Goal: Task Accomplishment & Management: Complete application form

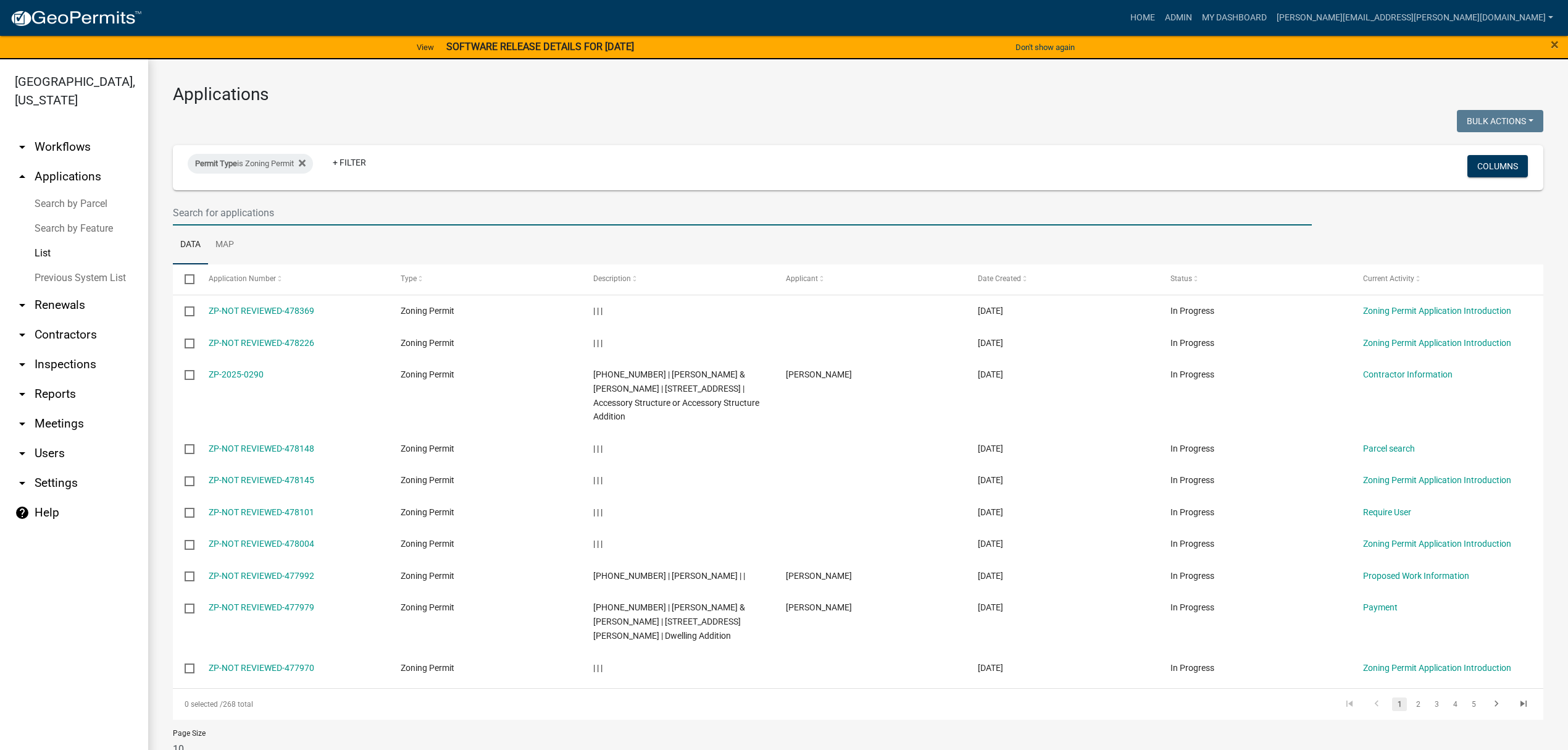
drag, startPoint x: 377, startPoint y: 208, endPoint x: 377, endPoint y: 215, distance: 7.0
click at [377, 215] on input "text" at bounding box center [743, 213] width 1139 height 25
type input "[PERSON_NAME]"
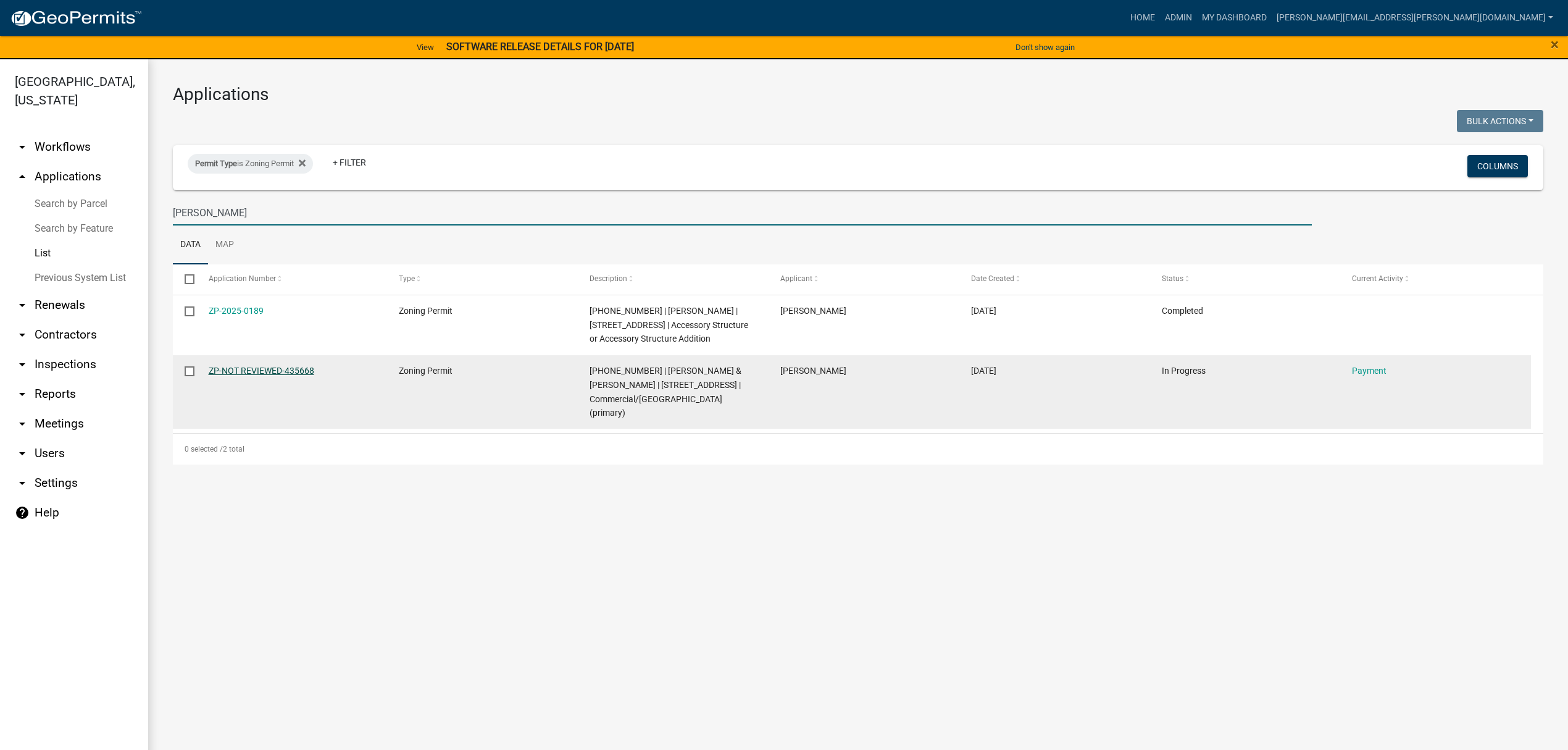
click at [221, 368] on link "ZP-NOT REVIEWED-435668" at bounding box center [262, 371] width 106 height 10
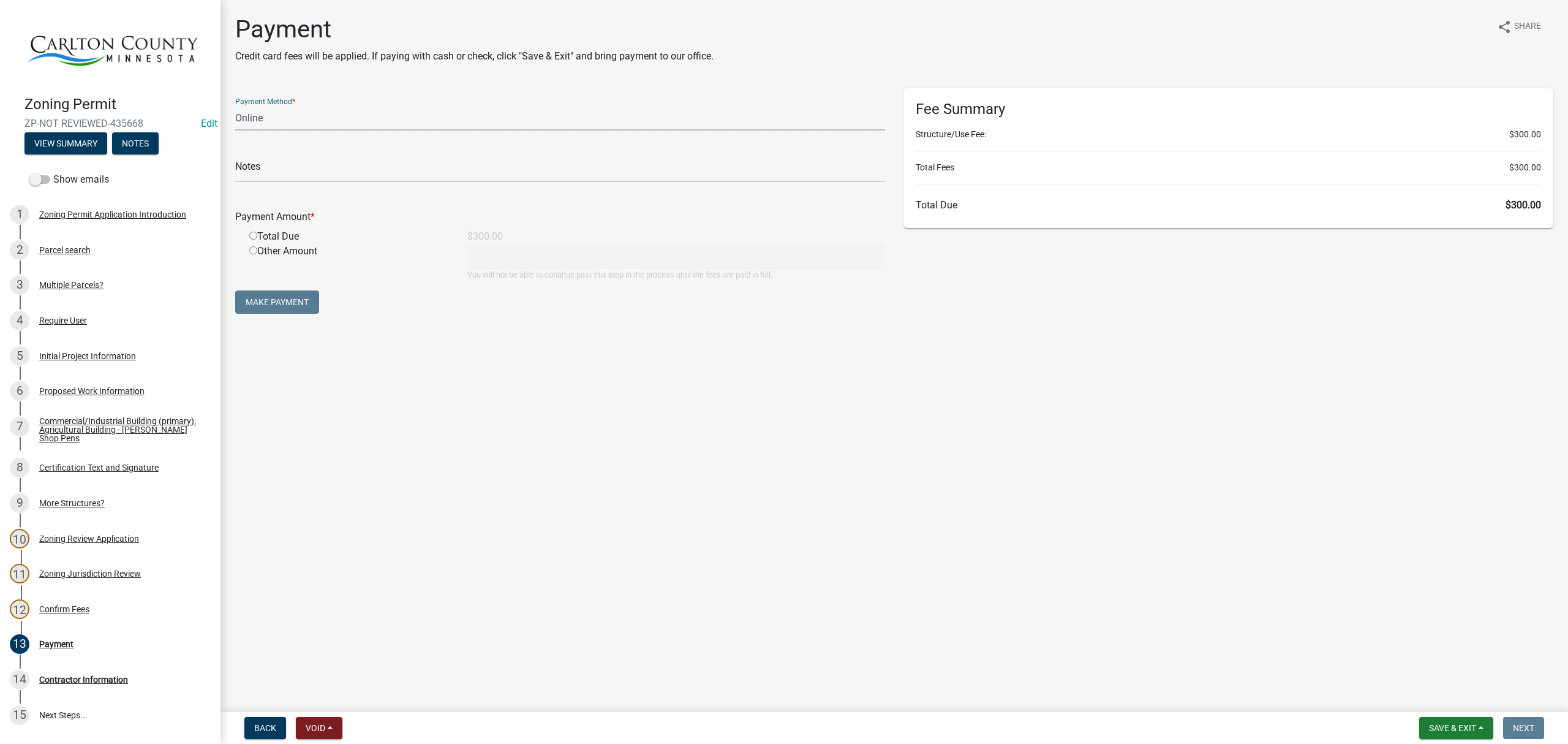
click at [347, 116] on select "Credit Card POS Check Cash Online" at bounding box center [560, 118] width 650 height 25
select select "1: 0"
click at [235, 105] on select "Credit Card POS Check Cash Online" at bounding box center [560, 118] width 650 height 25
click at [324, 173] on input "text" at bounding box center [560, 170] width 650 height 25
type input "1234"
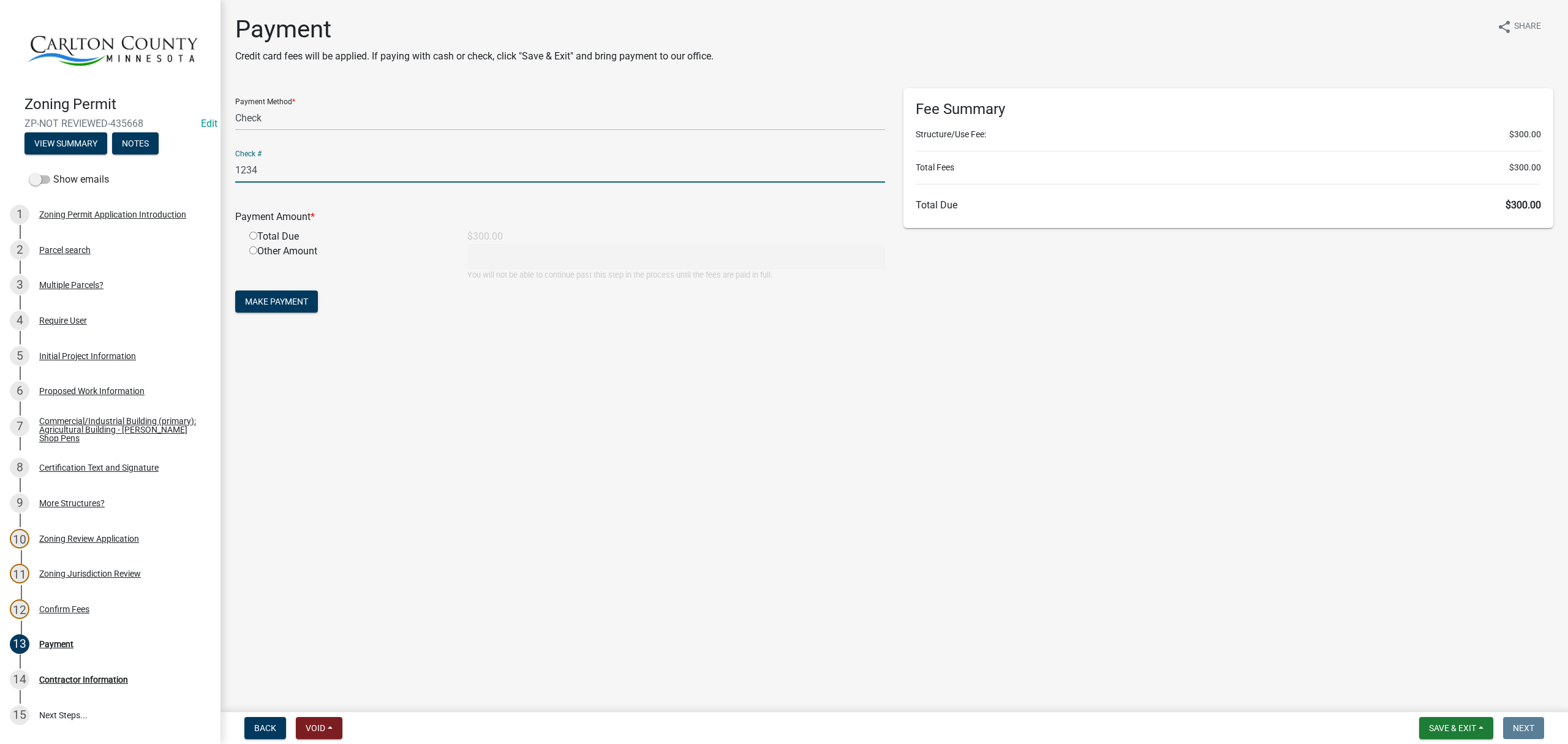
click at [251, 234] on input "radio" at bounding box center [253, 236] width 8 height 8
radio input "true"
type input "300"
click at [268, 299] on span "Make Payment" at bounding box center [276, 302] width 63 height 10
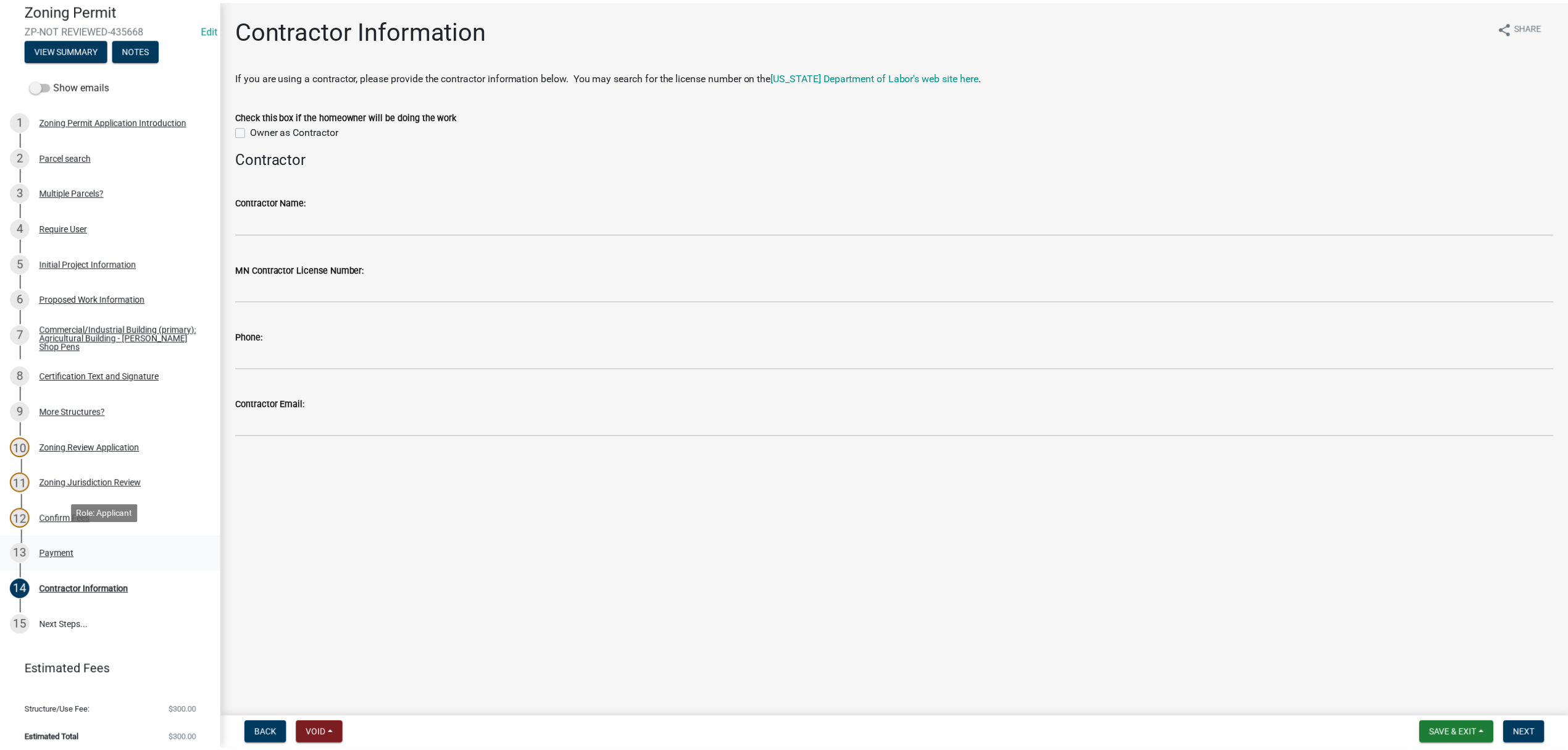
scroll to position [97, 0]
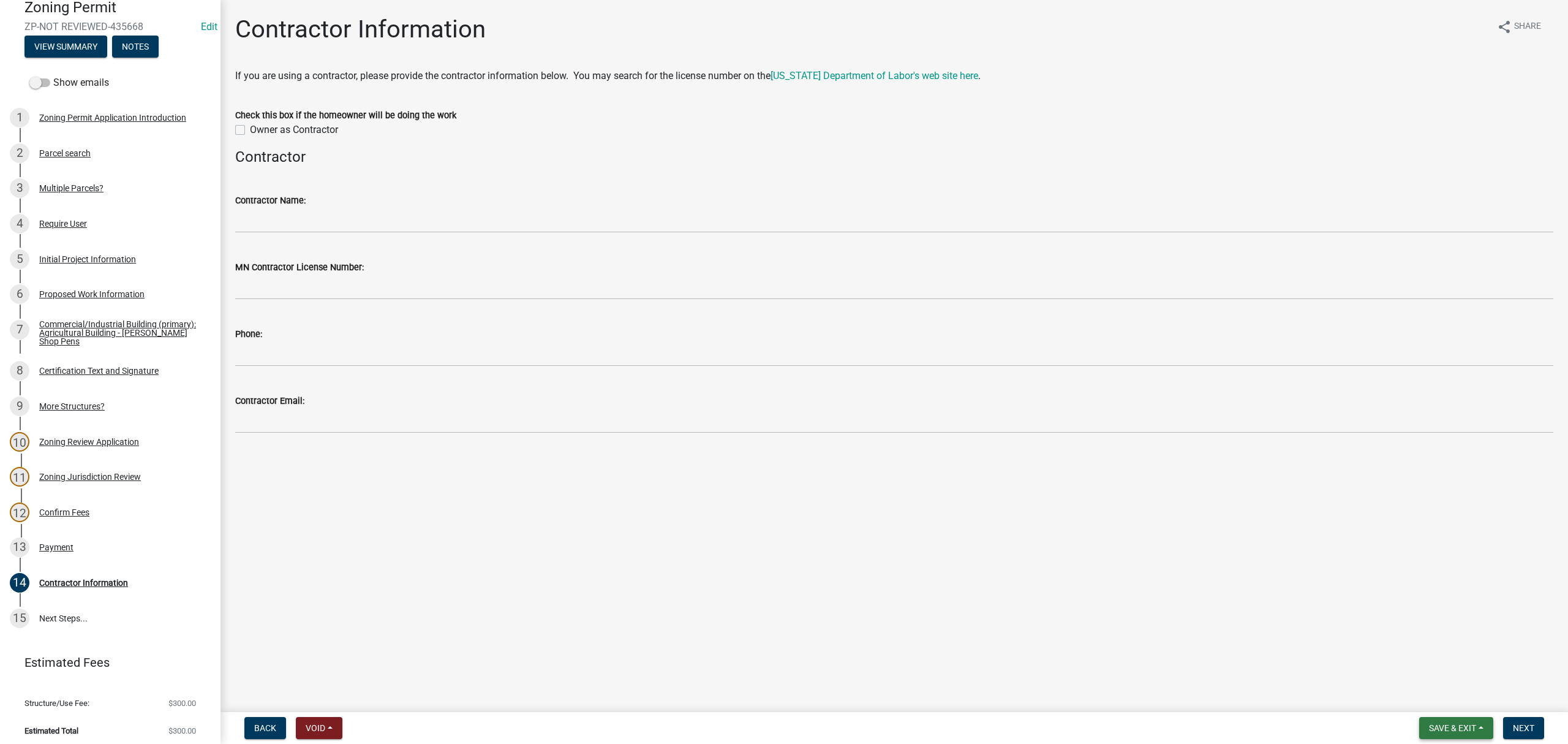
click at [1438, 729] on span "Save & Exit" at bounding box center [1452, 728] width 47 height 10
click at [1438, 697] on button "Save & Exit" at bounding box center [1444, 697] width 98 height 30
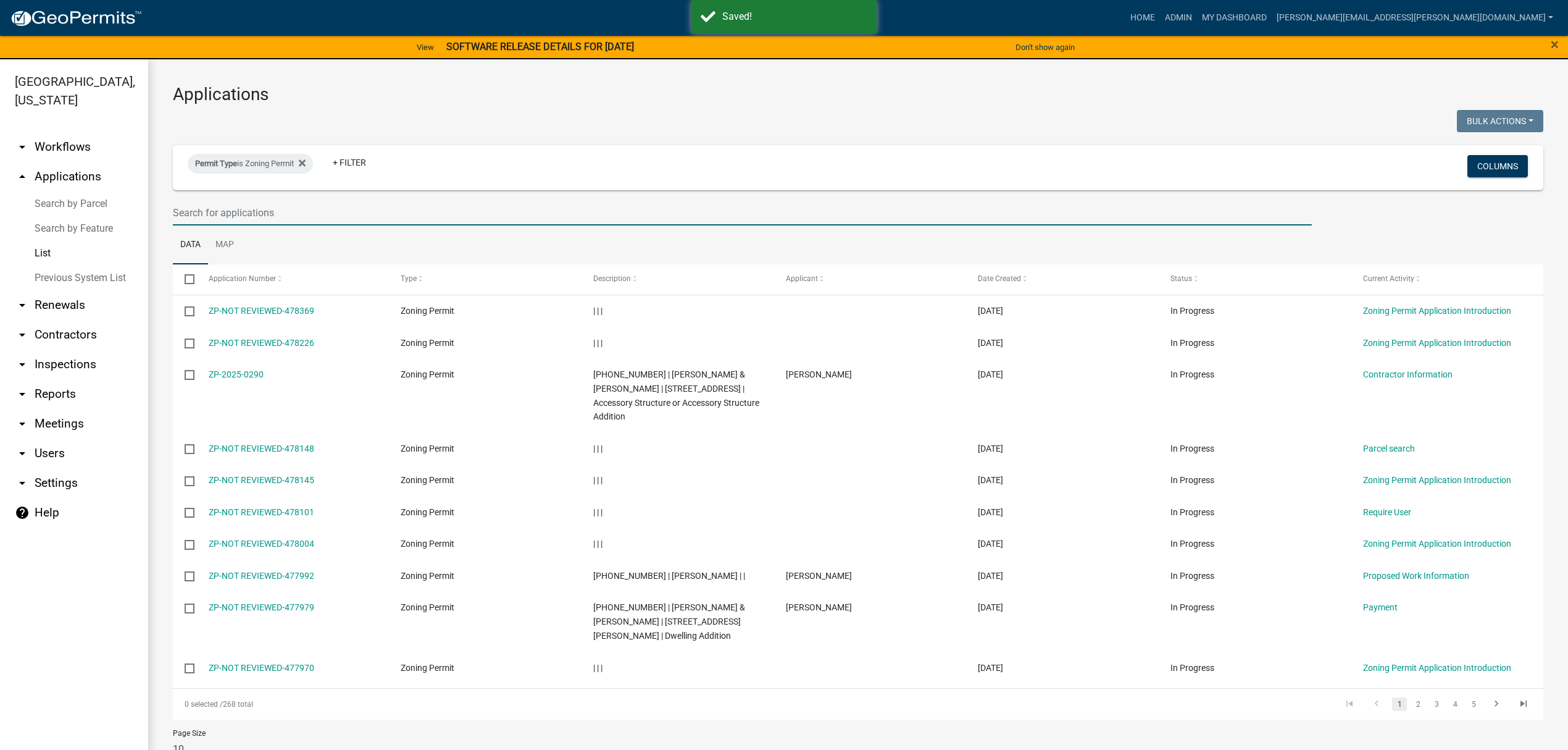
click at [440, 216] on input "text" at bounding box center [743, 213] width 1139 height 25
click at [332, 208] on input "text" at bounding box center [743, 213] width 1139 height 25
type input "[PERSON_NAME]"
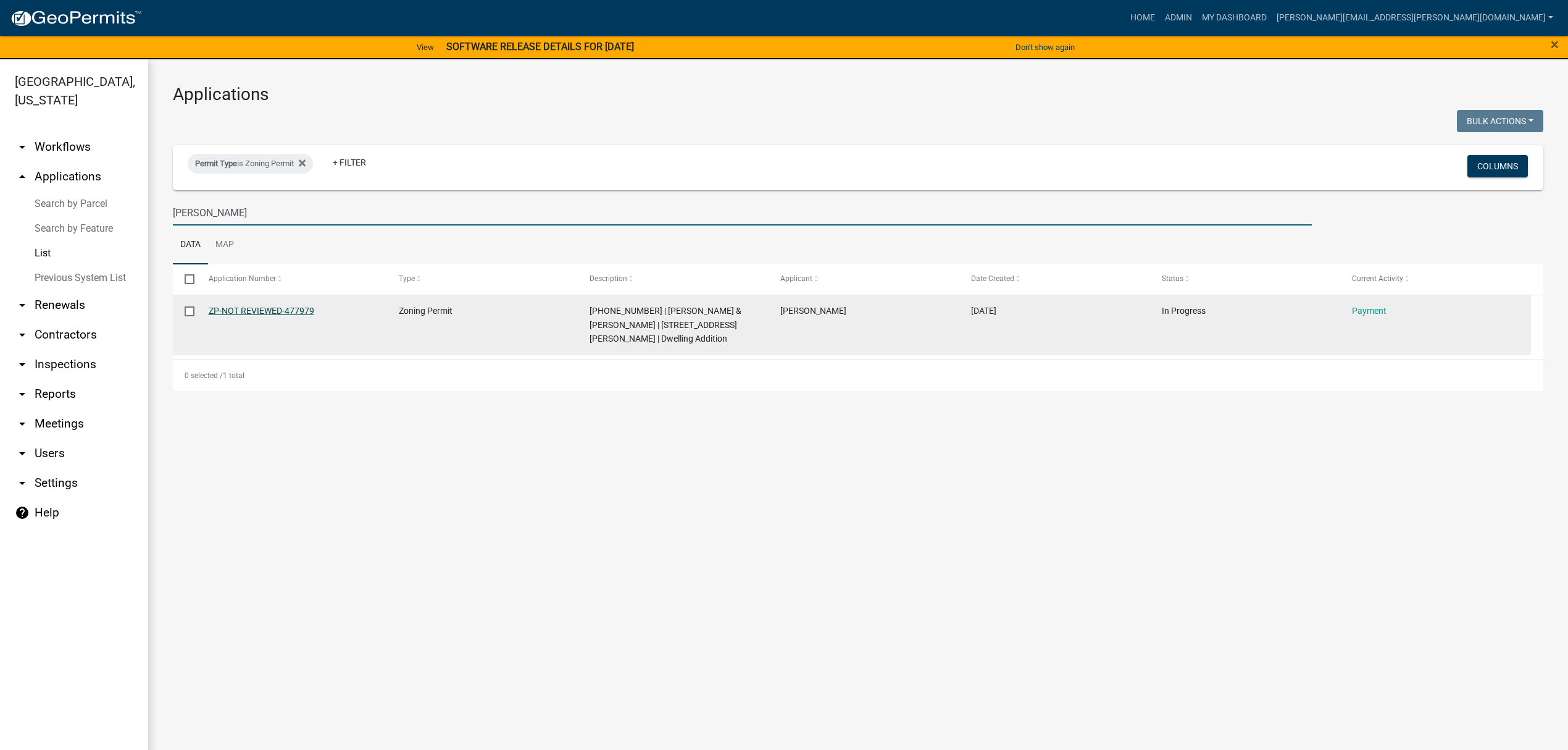
click at [267, 306] on link "ZP-NOT REVIEWED-477979" at bounding box center [262, 311] width 106 height 10
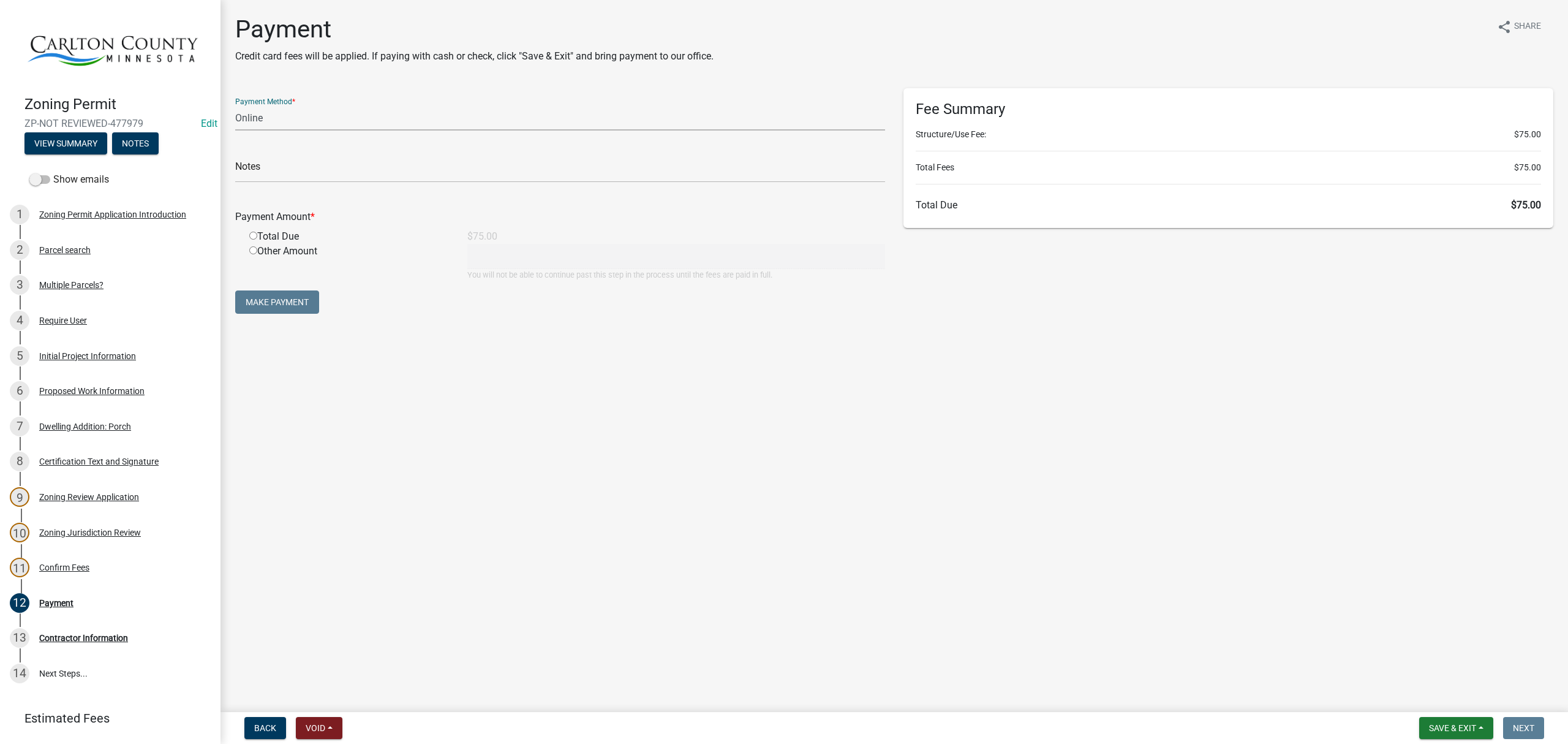
click at [360, 121] on select "Credit Card POS Check Cash Online" at bounding box center [560, 118] width 650 height 25
select select "1: 0"
click at [235, 105] on select "Credit Card POS Check Cash Online" at bounding box center [560, 118] width 650 height 25
click at [251, 236] on input "radio" at bounding box center [253, 236] width 8 height 8
radio input "true"
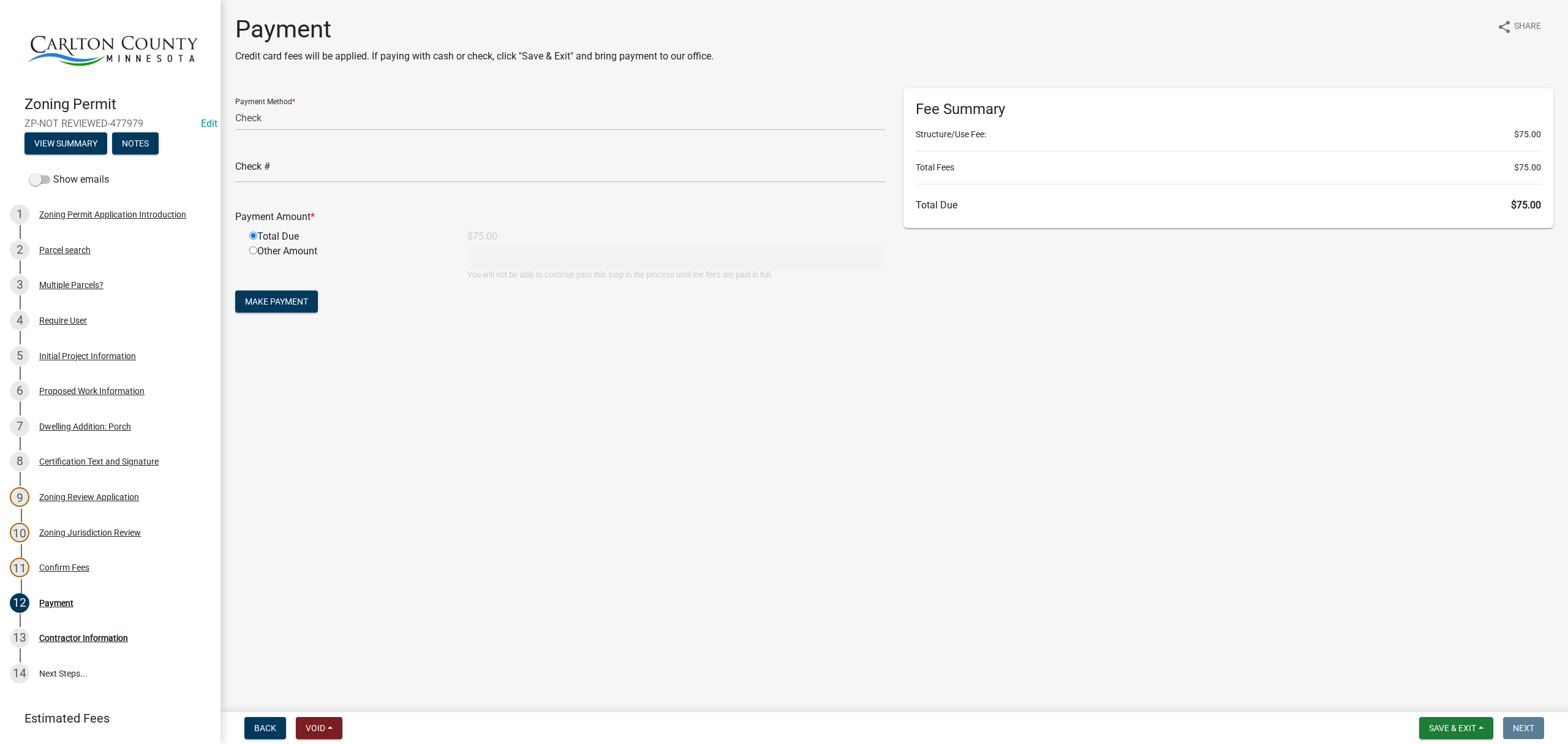
type input "75"
click at [81, 563] on div "Confirm Fees" at bounding box center [64, 568] width 50 height 9
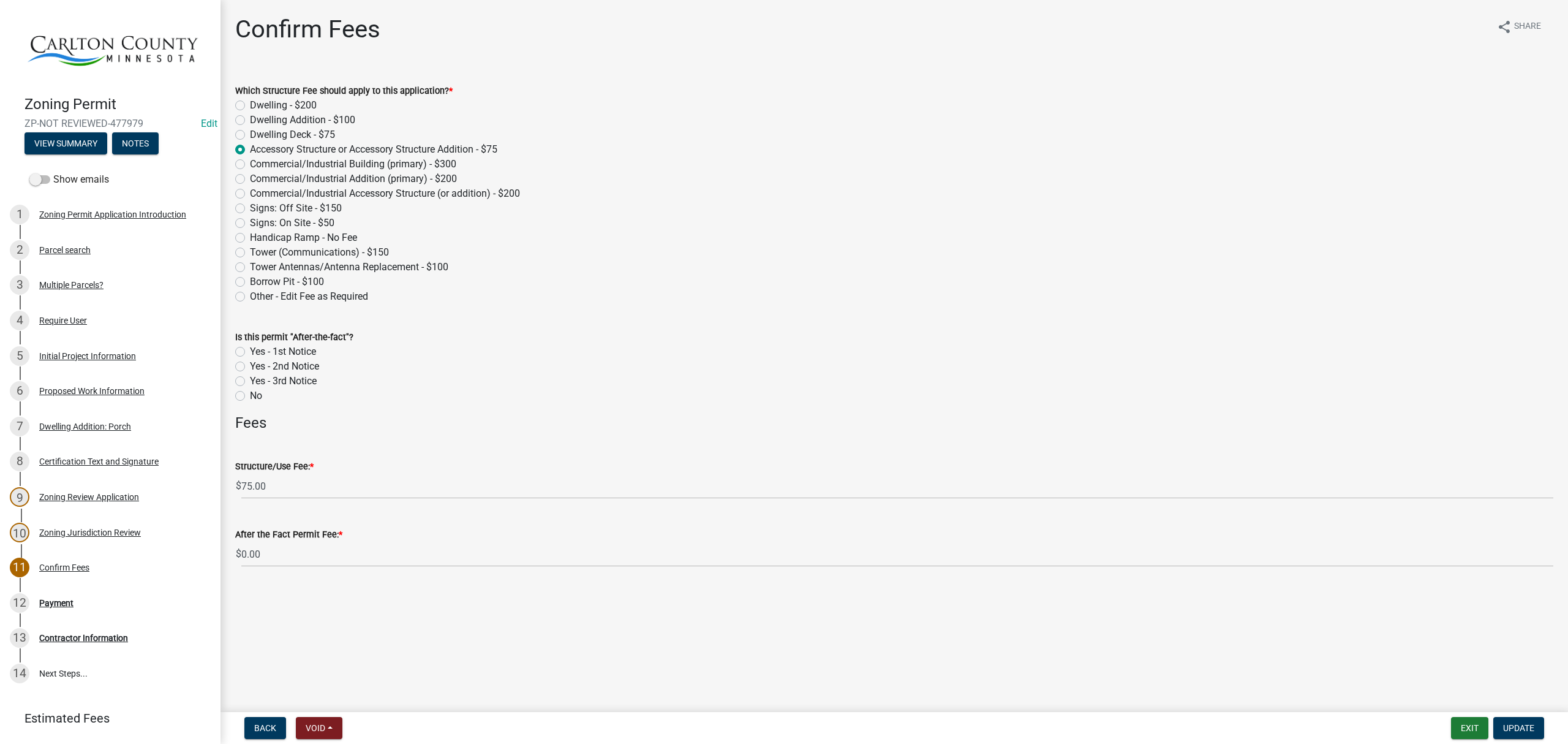
click at [250, 118] on label "Dwelling Addition - $100" at bounding box center [302, 120] width 105 height 15
click at [250, 118] on input "Dwelling Addition - $100" at bounding box center [254, 117] width 8 height 8
radio input "true"
click at [1509, 724] on span "Update" at bounding box center [1518, 728] width 31 height 10
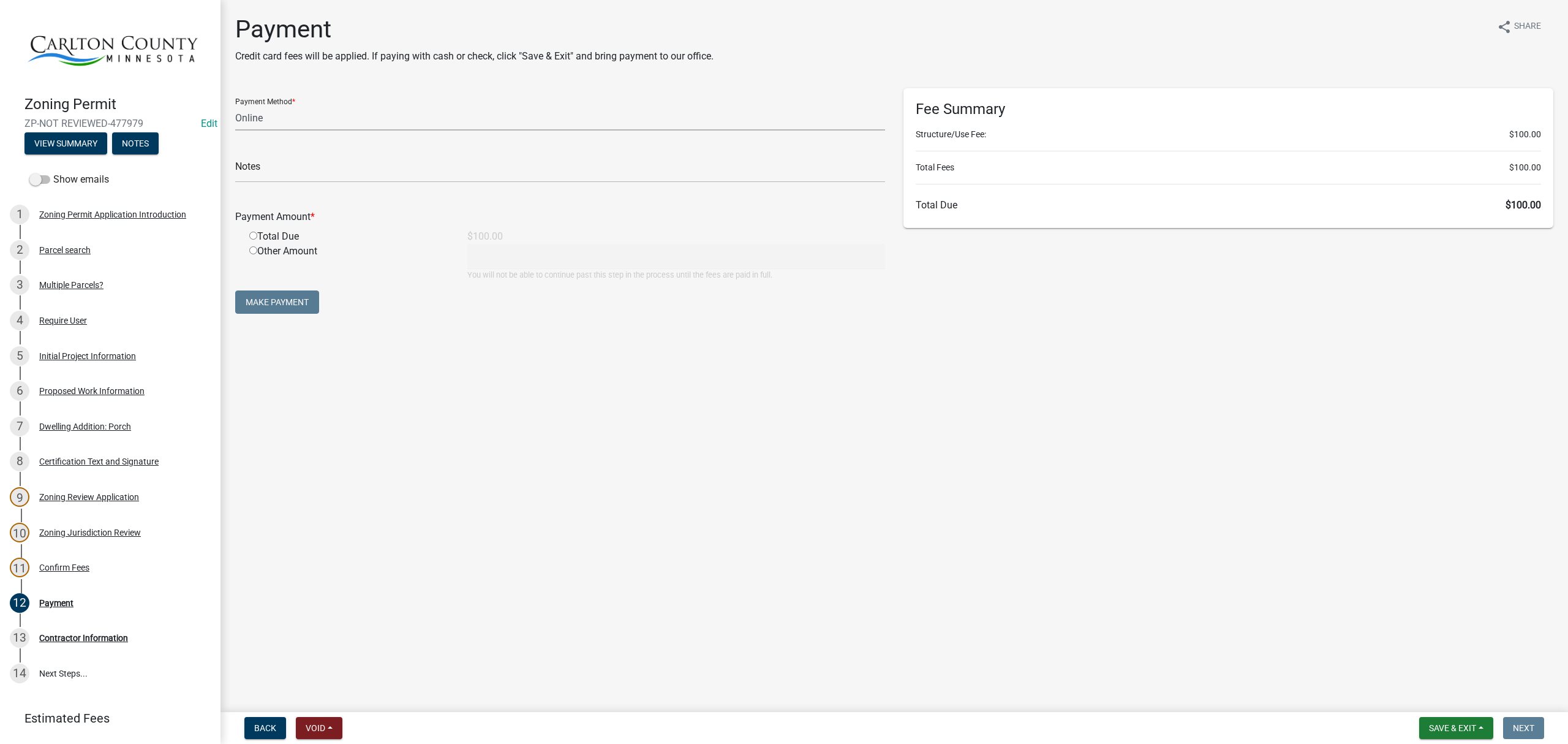
click at [309, 123] on select "Credit Card POS Check Cash Online" at bounding box center [560, 118] width 650 height 25
select select "1: 0"
click at [235, 105] on select "Credit Card POS Check Cash Online" at bounding box center [560, 118] width 650 height 25
click at [258, 234] on div "Total Due" at bounding box center [348, 236] width 218 height 15
click at [250, 236] on input "radio" at bounding box center [253, 236] width 8 height 8
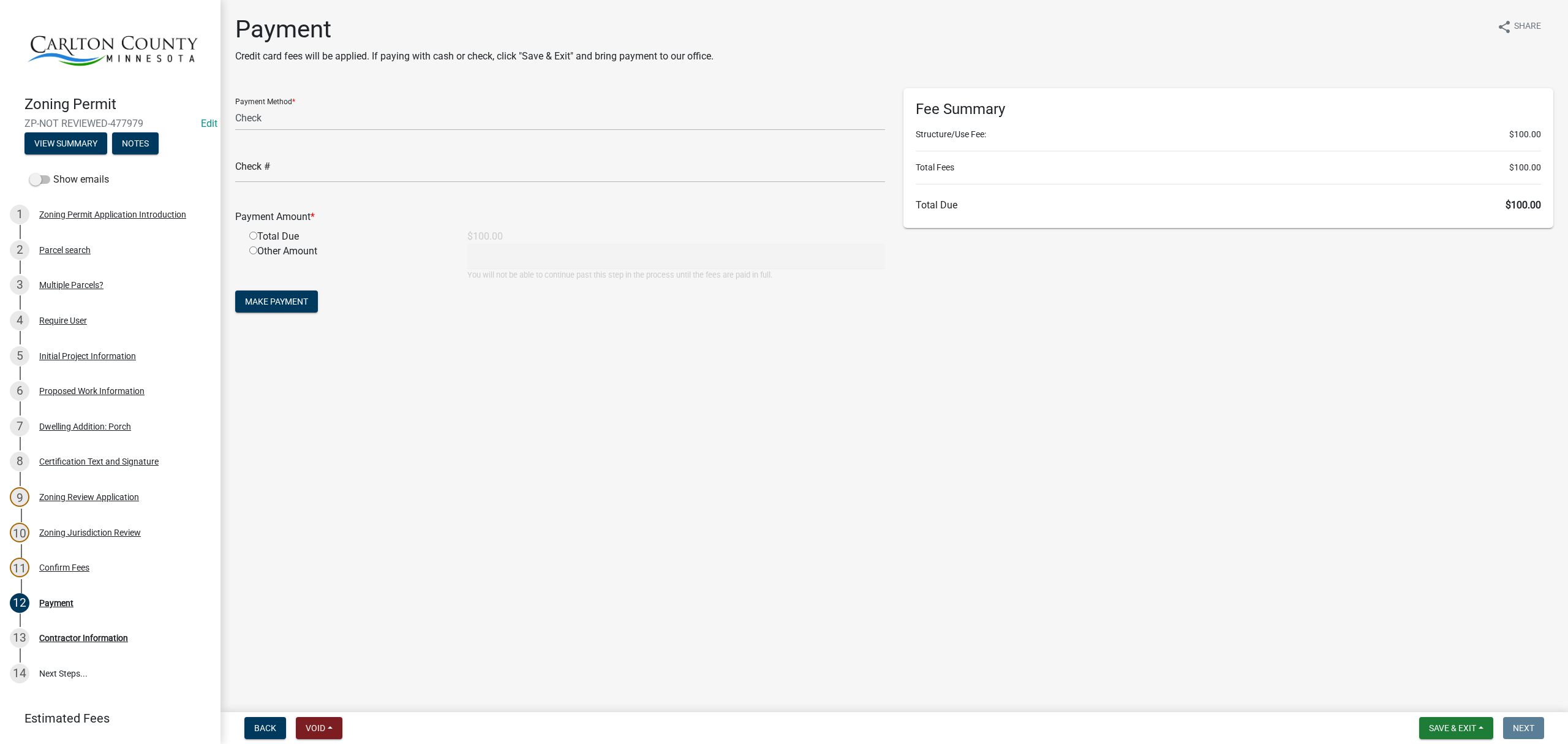
radio input "true"
type input "100"
click at [273, 303] on span "Make Payment" at bounding box center [276, 302] width 63 height 10
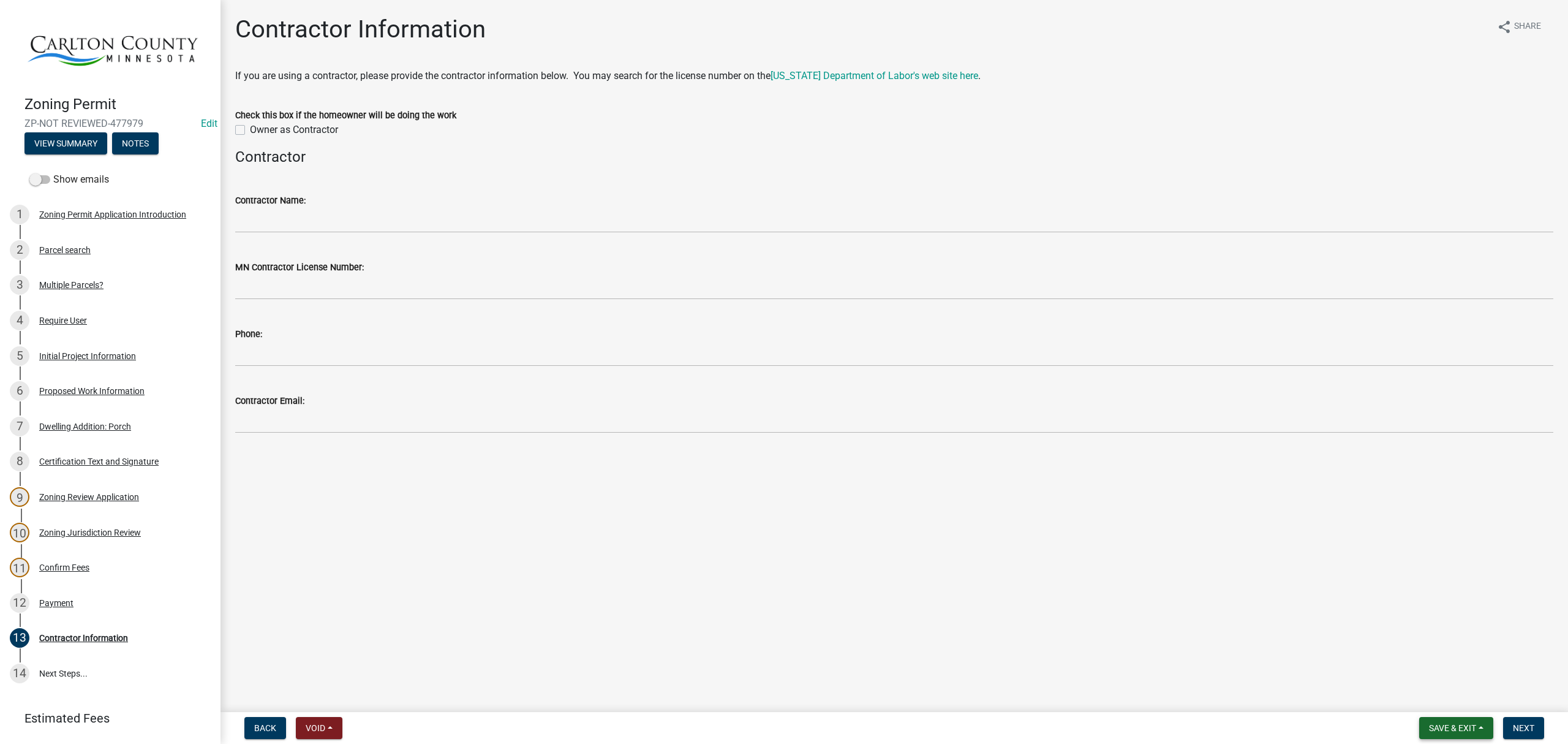
click at [1455, 724] on span "Save & Exit" at bounding box center [1452, 728] width 47 height 10
click at [1454, 697] on button "Save & Exit" at bounding box center [1444, 697] width 98 height 30
